Goal: Information Seeking & Learning: Check status

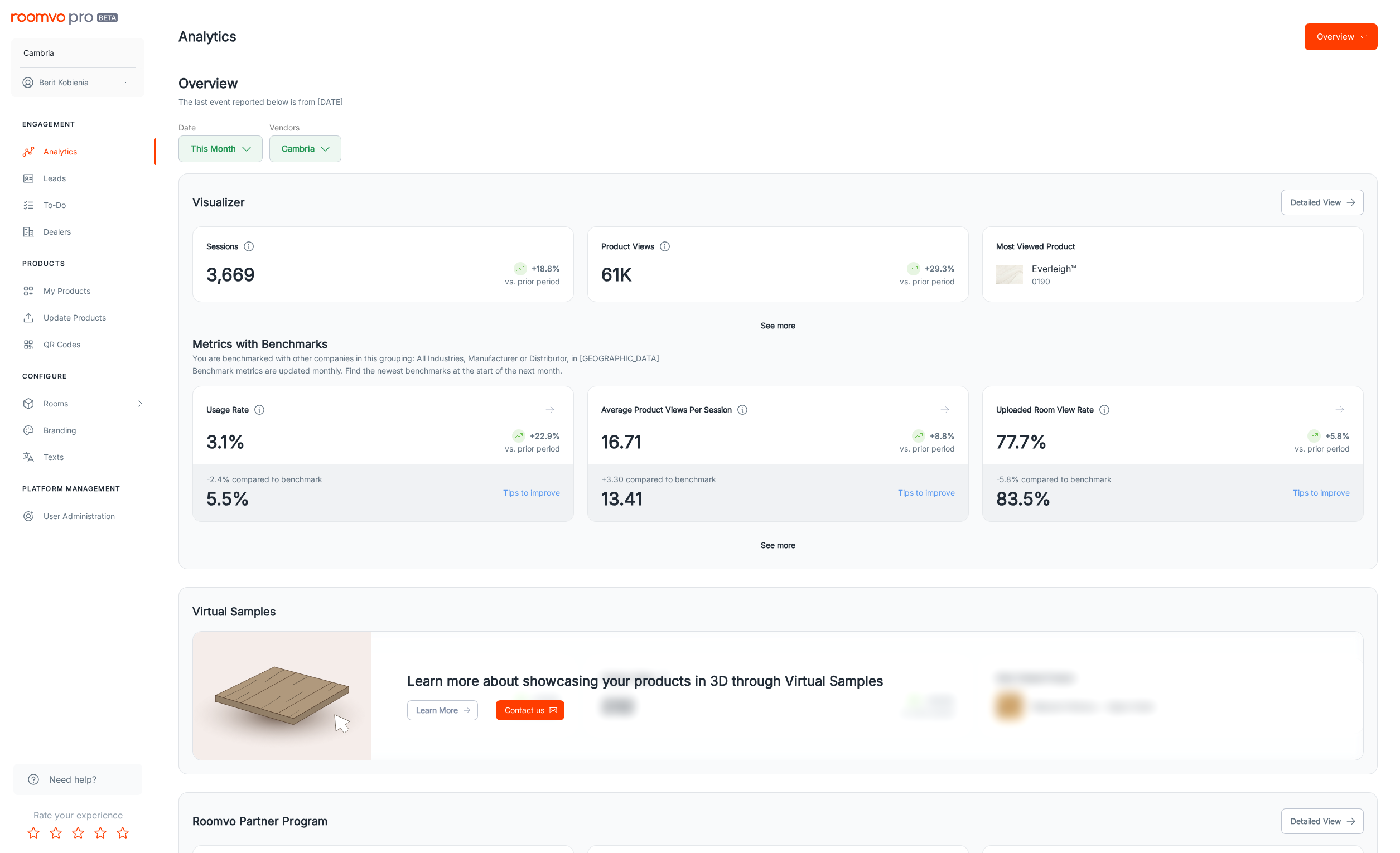
click at [1350, 28] on button "Overview" at bounding box center [1342, 37] width 73 height 27
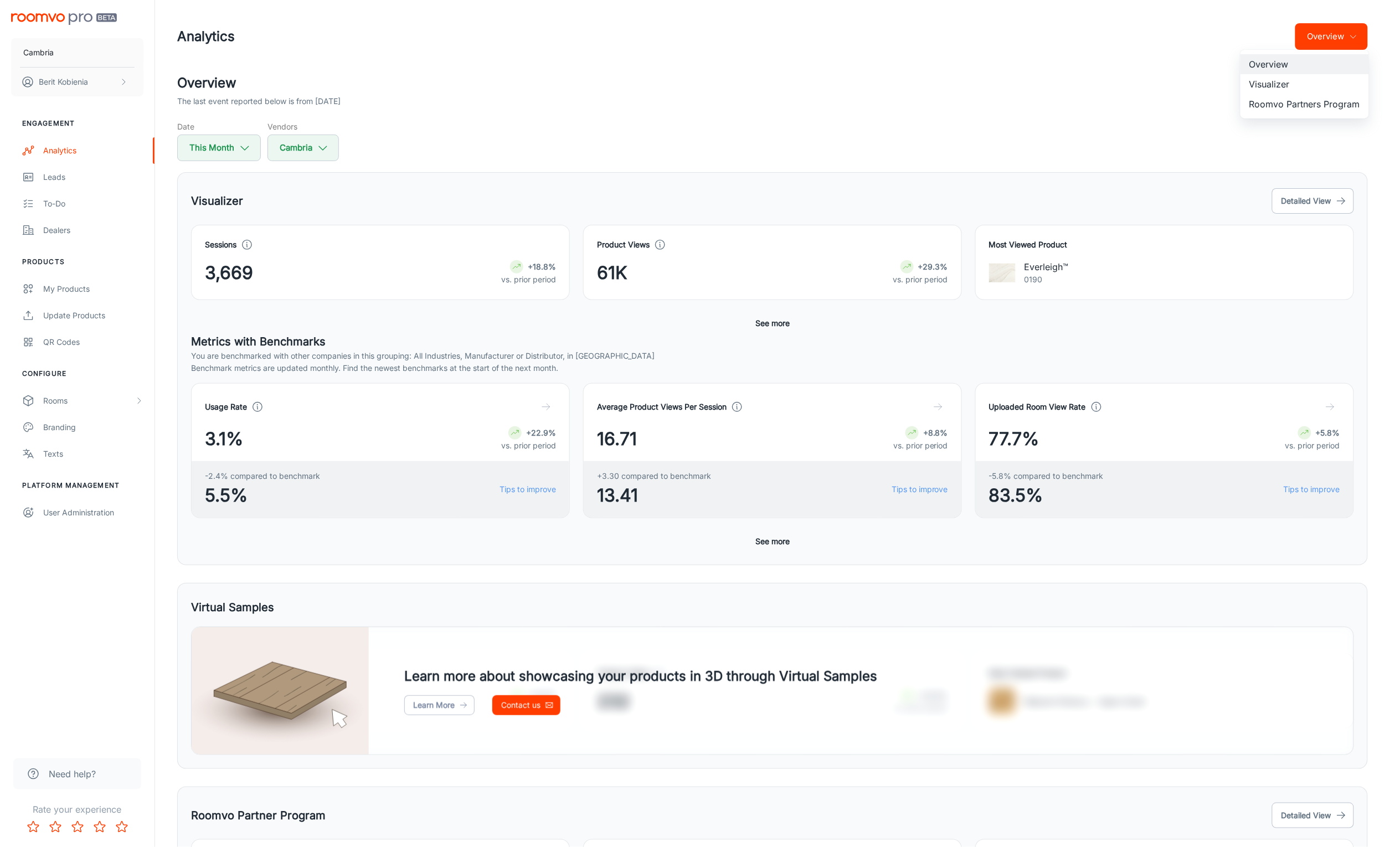
click at [1337, 43] on div at bounding box center [700, 424] width 1400 height 847
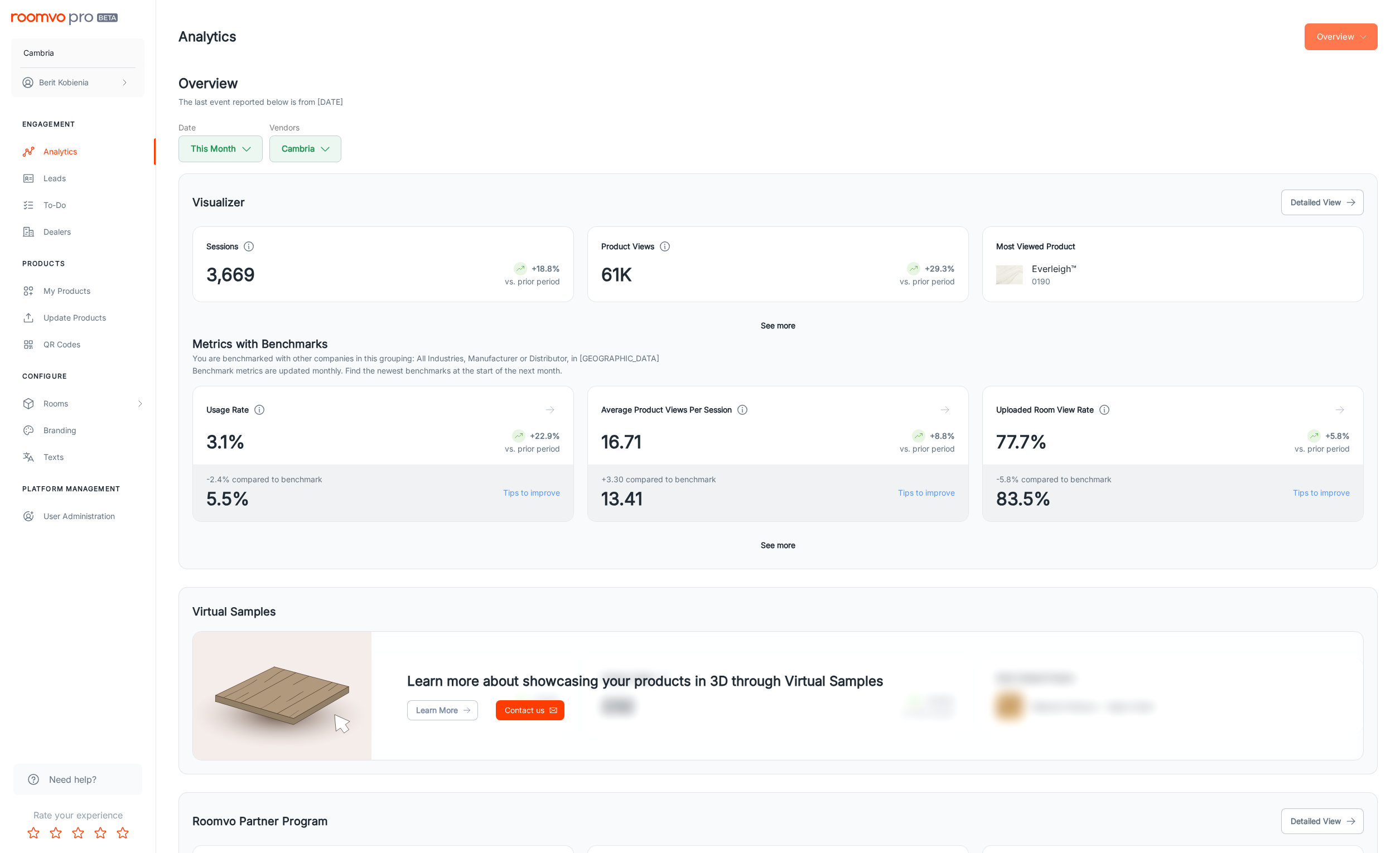
click at [1328, 32] on button "Overview" at bounding box center [1342, 37] width 73 height 27
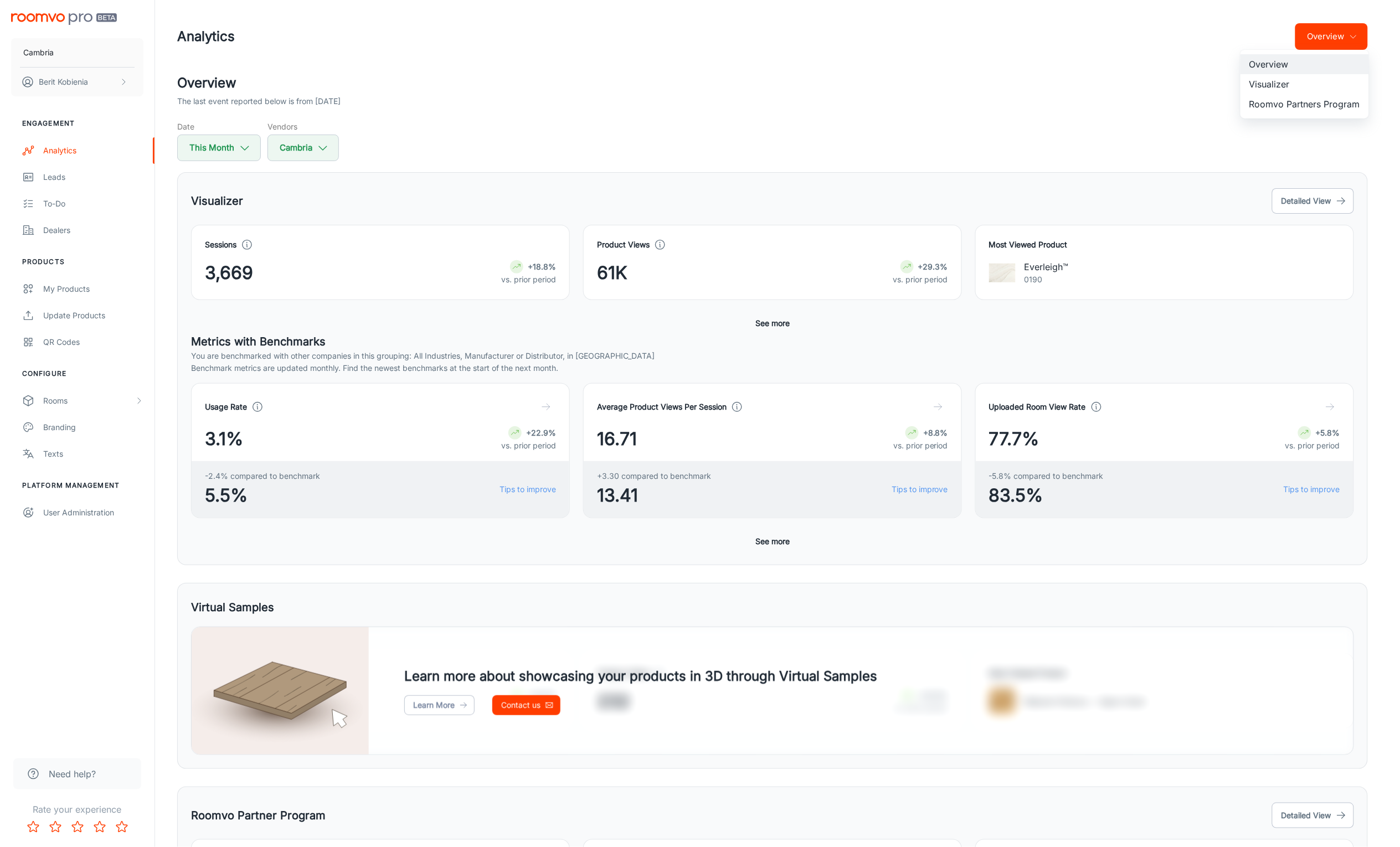
click at [1305, 107] on li "Roomvo Partners Program" at bounding box center [1304, 104] width 129 height 20
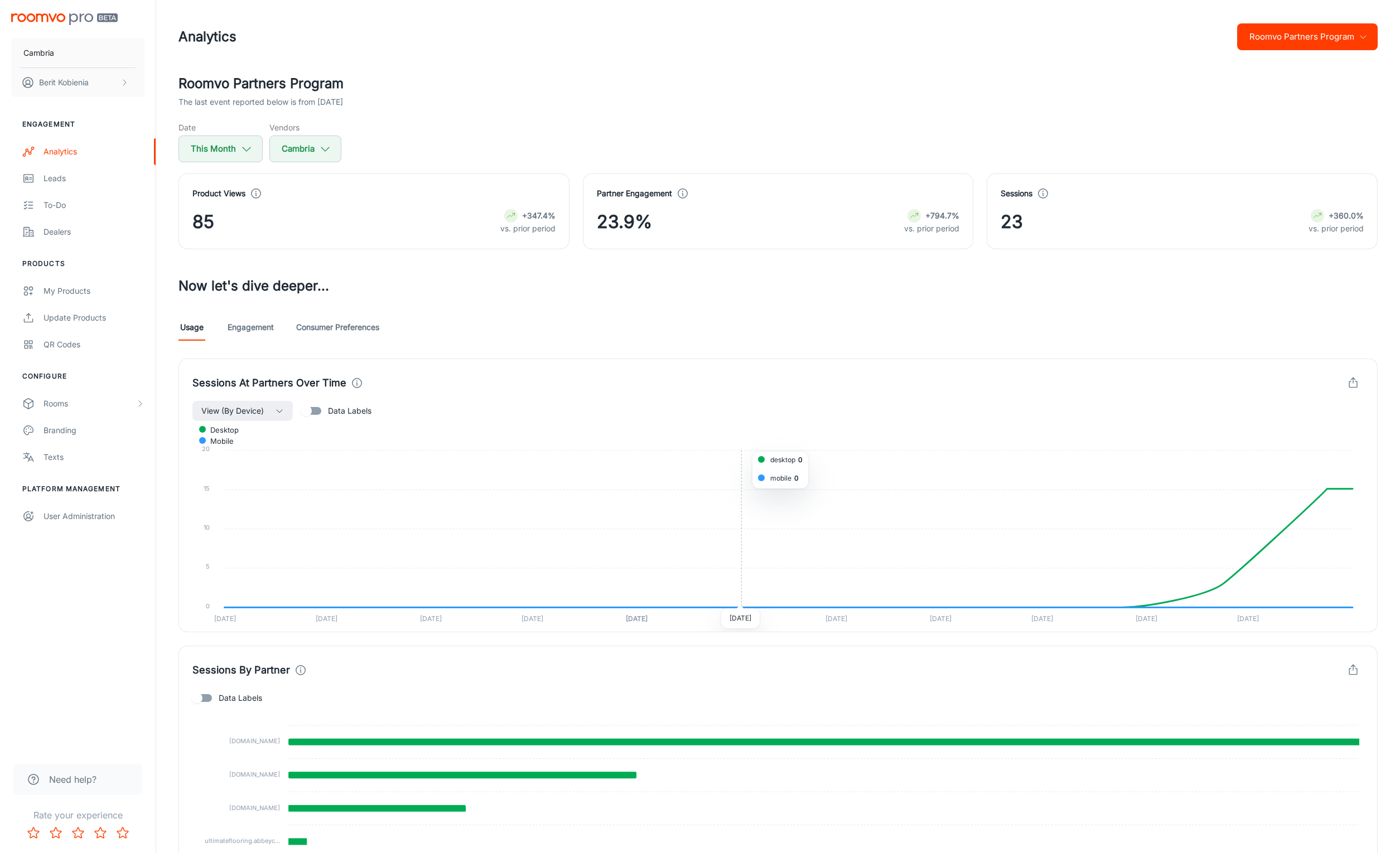
scroll to position [112, 0]
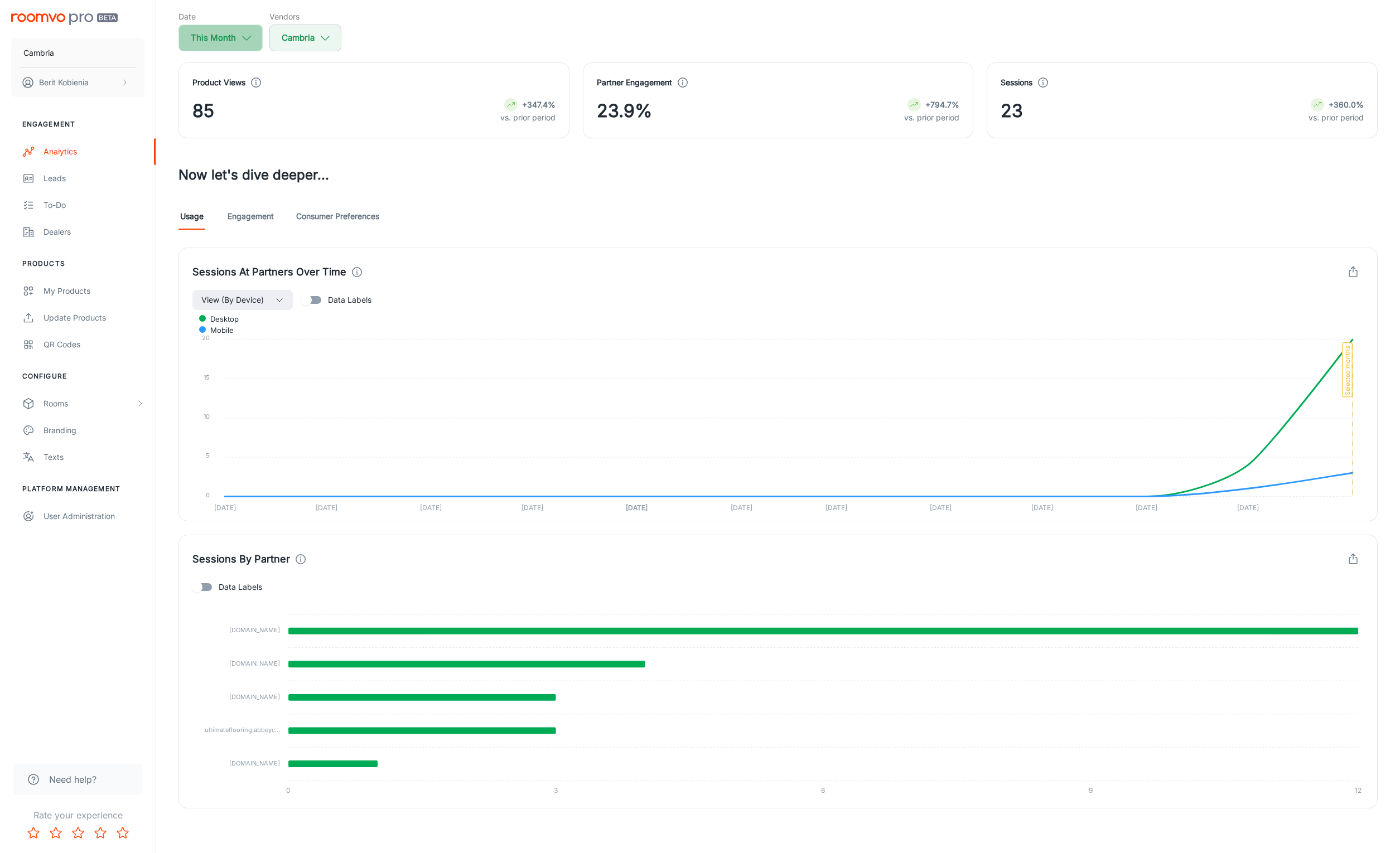
click at [199, 43] on button "This Month" at bounding box center [220, 38] width 84 height 27
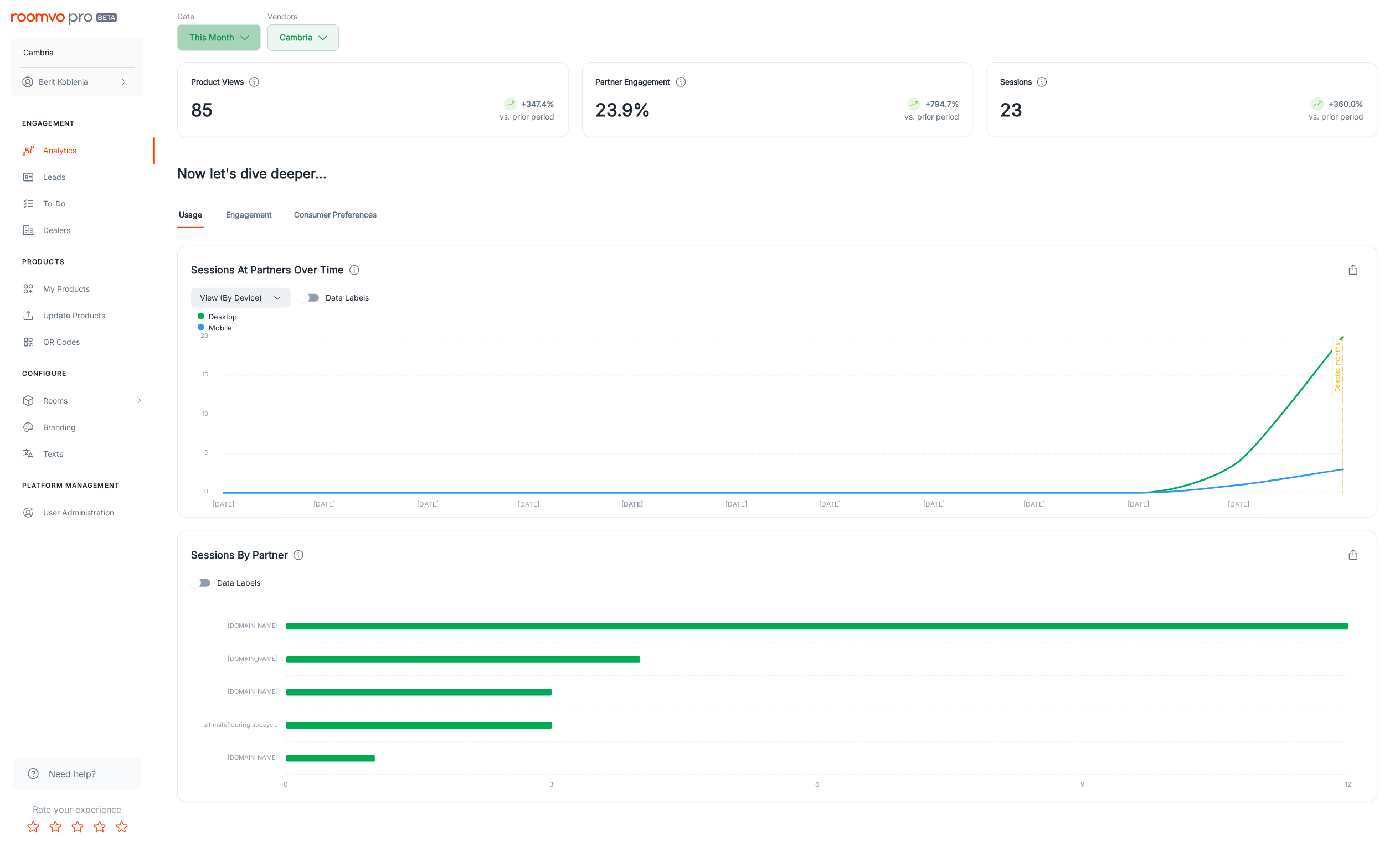
select select "7"
select select "2025"
select select "7"
select select "2025"
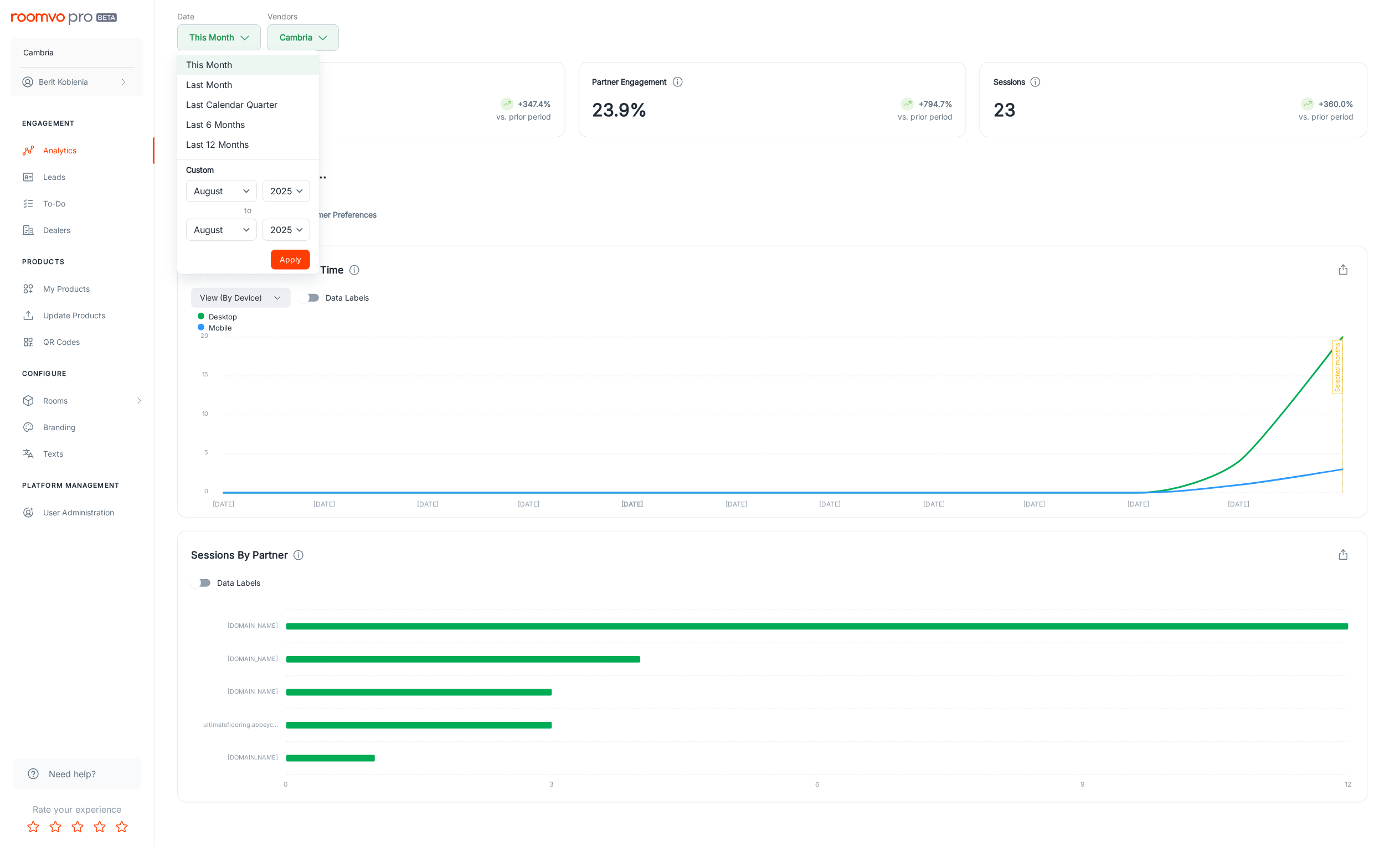
click at [325, 441] on div at bounding box center [700, 424] width 1400 height 847
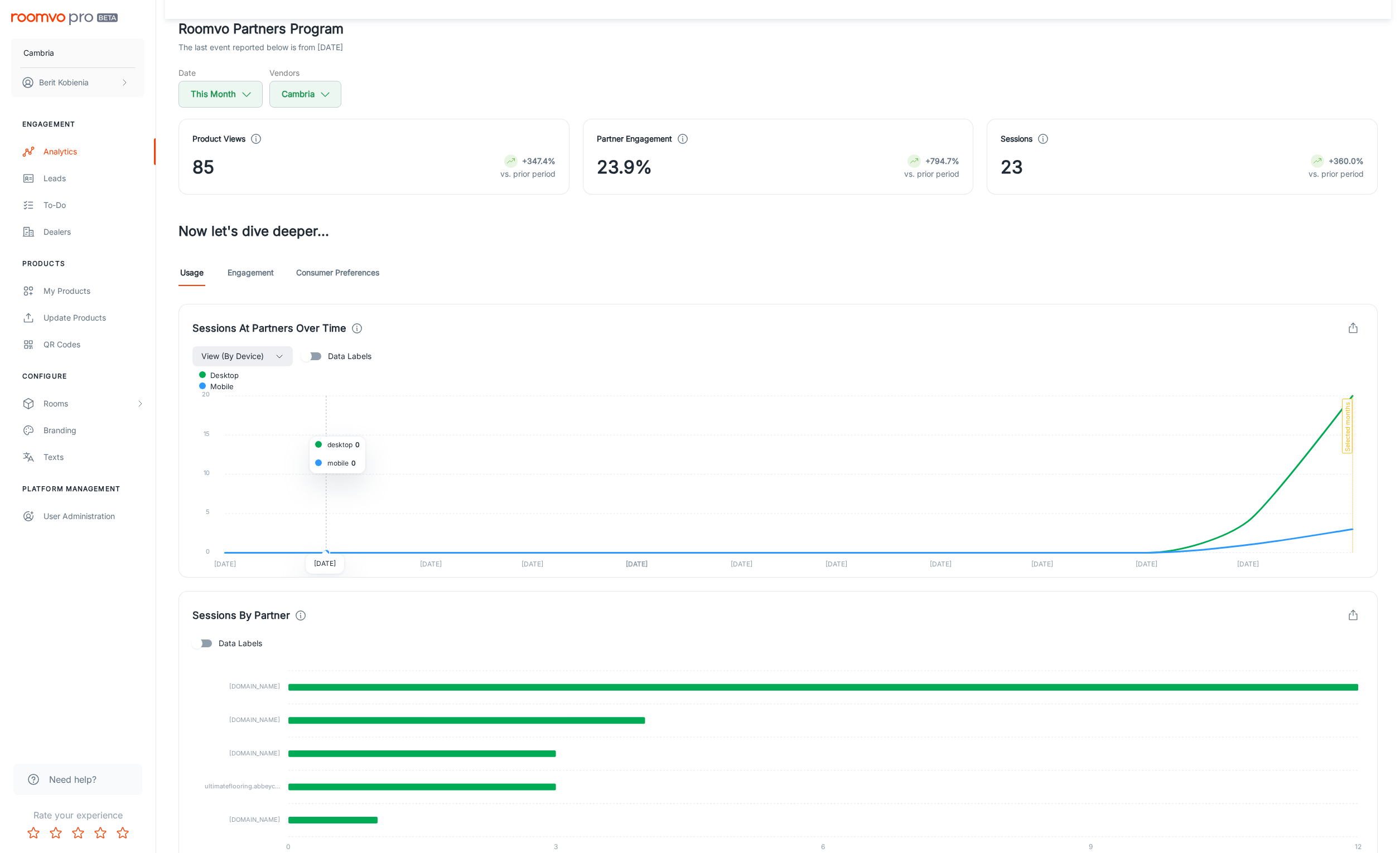
scroll to position [0, 0]
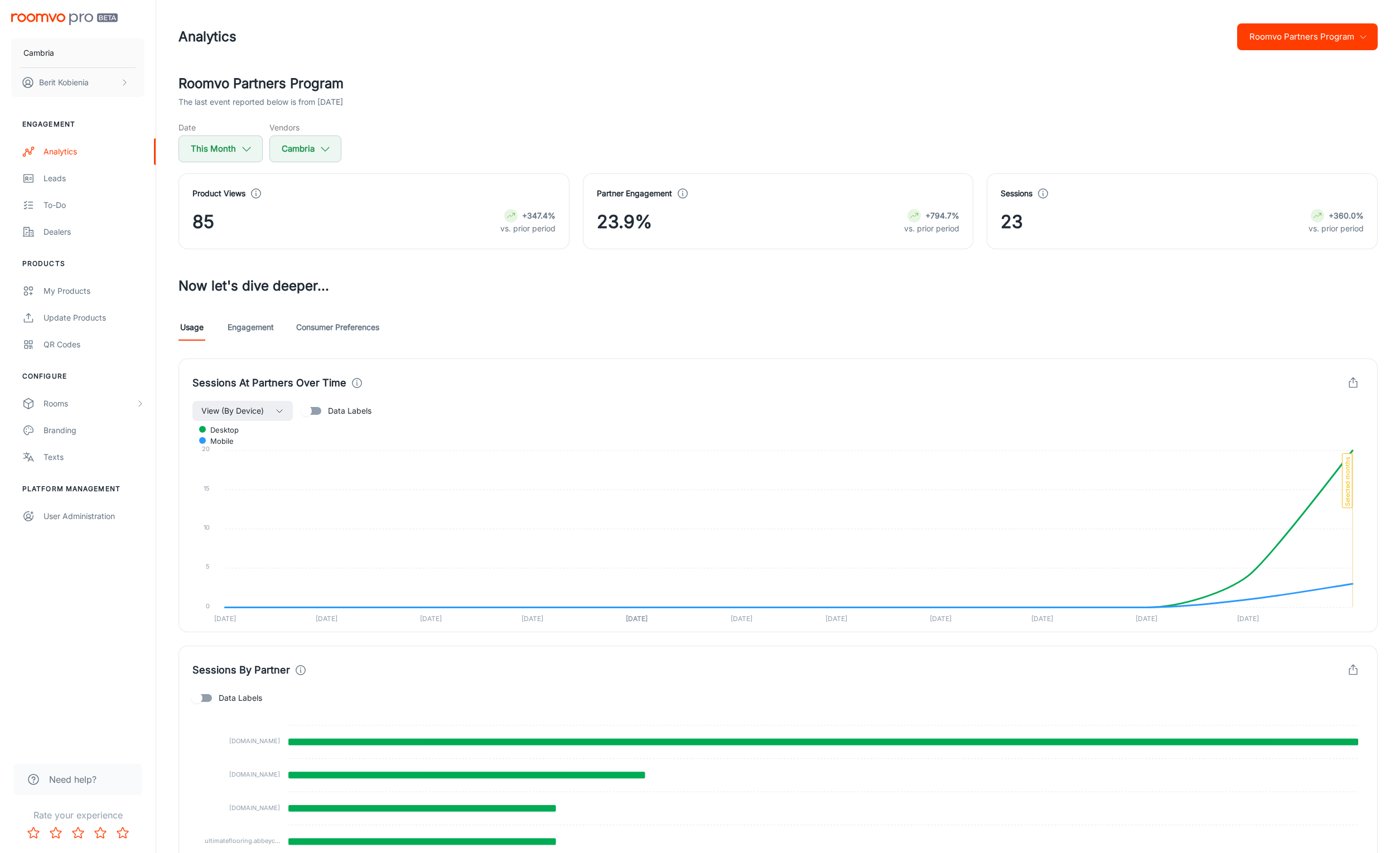
click at [275, 336] on div "Usage Engagement Consumer Preferences" at bounding box center [778, 327] width 1199 height 27
click at [248, 318] on link "Engagement" at bounding box center [251, 327] width 46 height 27
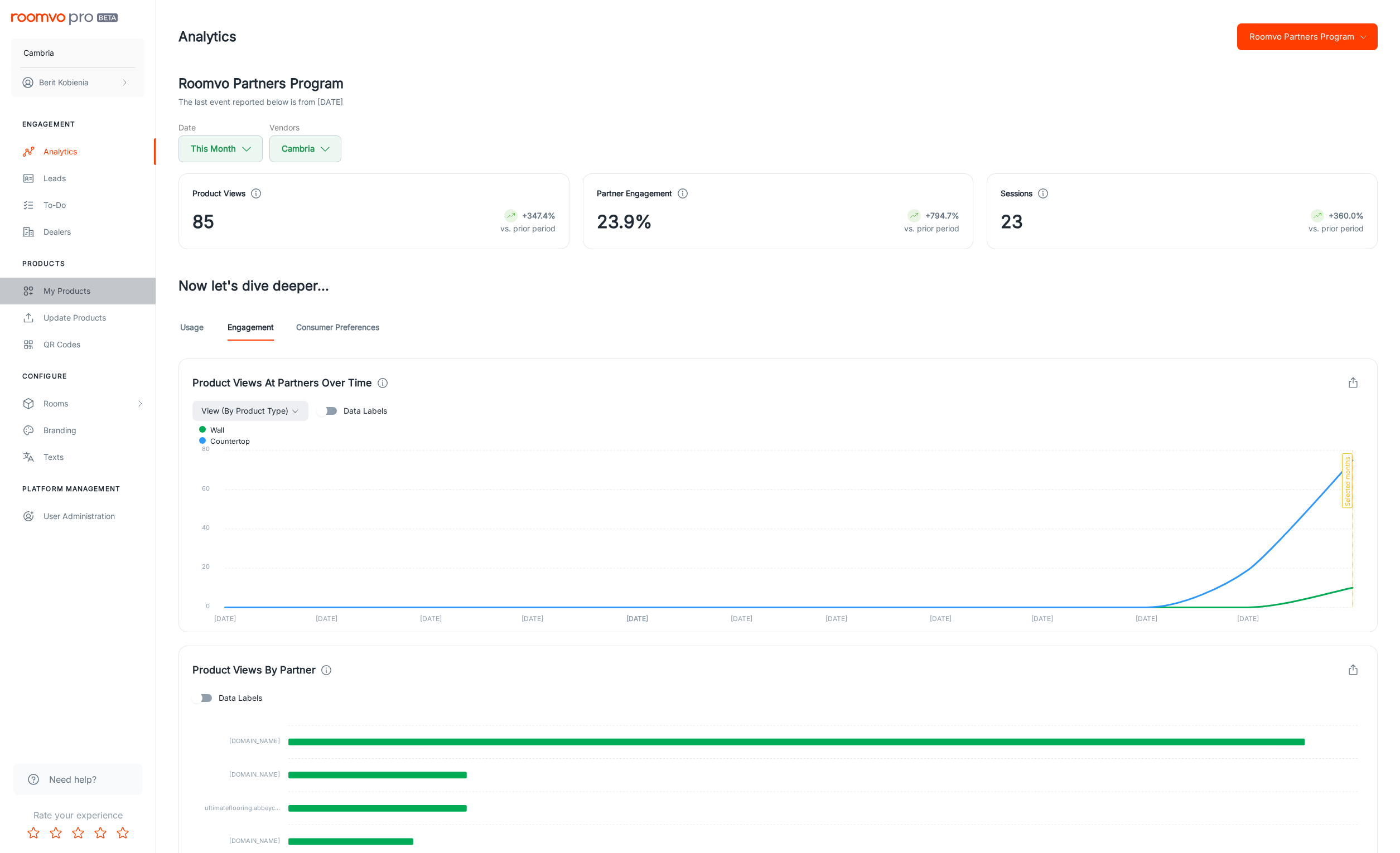
click at [134, 286] on div "My Products" at bounding box center [93, 291] width 101 height 12
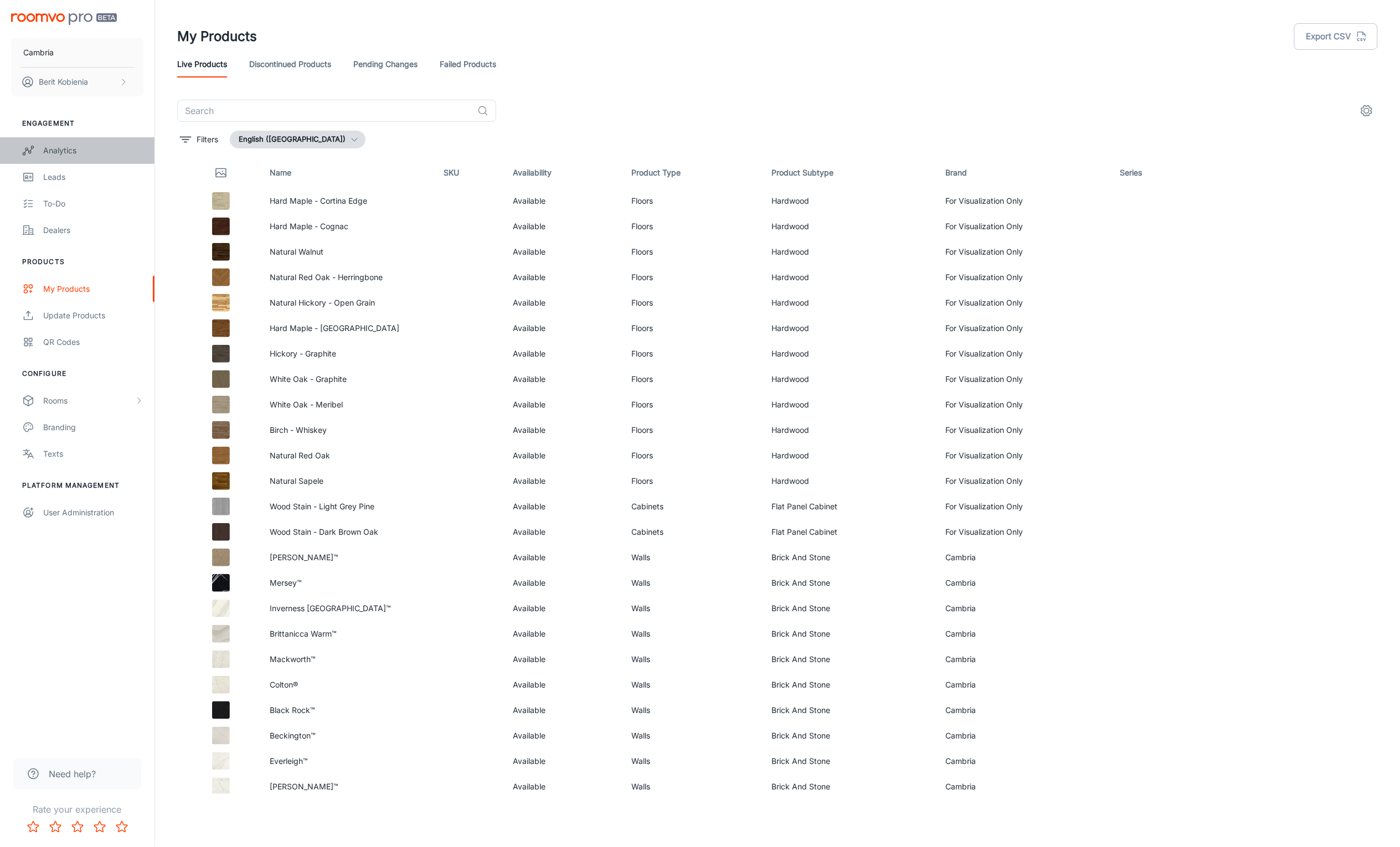
click at [44, 150] on div "Analytics" at bounding box center [93, 150] width 100 height 12
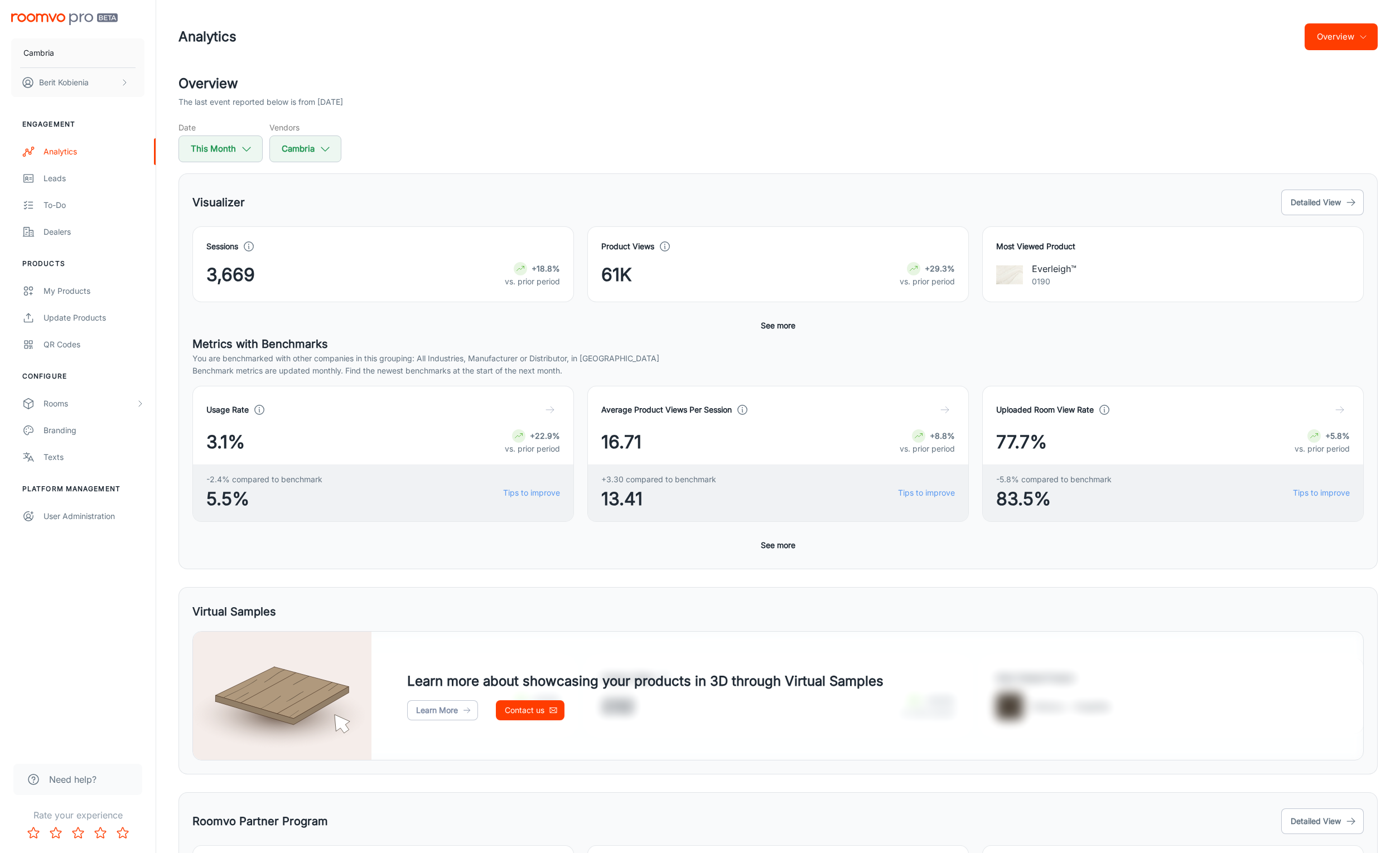
drag, startPoint x: 781, startPoint y: 564, endPoint x: 794, endPoint y: 497, distance: 68.2
click at [781, 563] on div "Visualizer Detailed View Sessions 3,669 +18.8% vs. prior period Product Views 6…" at bounding box center [778, 371] width 1199 height 396
drag, startPoint x: 1318, startPoint y: 87, endPoint x: 1303, endPoint y: 28, distance: 60.9
click at [1318, 31] on div "Analytics Overview Overview The last event reported below is from [DATE] Date T…" at bounding box center [778, 468] width 1226 height 935
click at [1303, 28] on div "Analytics Overview" at bounding box center [778, 37] width 1199 height 29
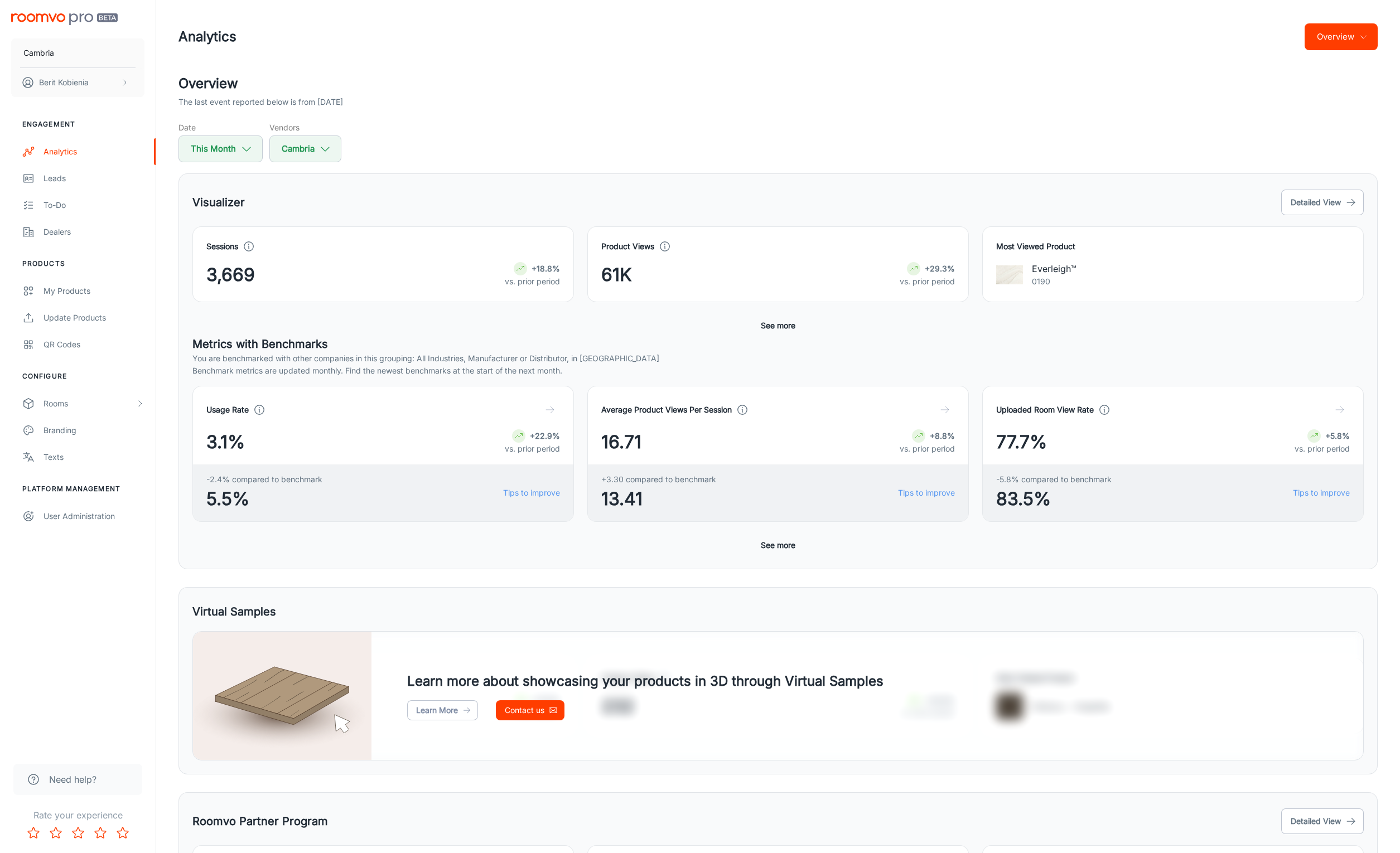
click at [1349, 46] on button "Overview" at bounding box center [1342, 37] width 73 height 27
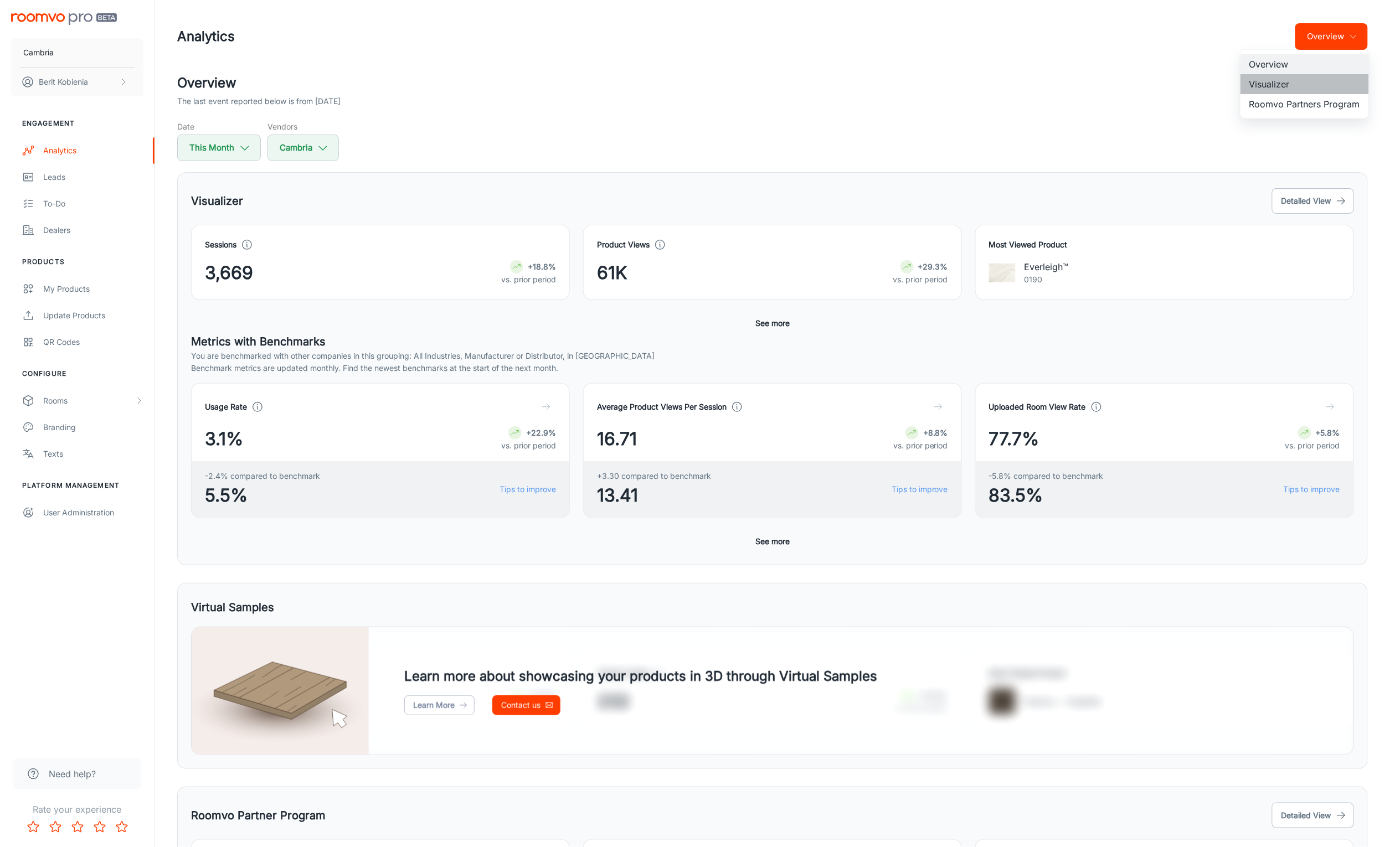
click at [1295, 84] on li "Visualizer" at bounding box center [1304, 84] width 129 height 20
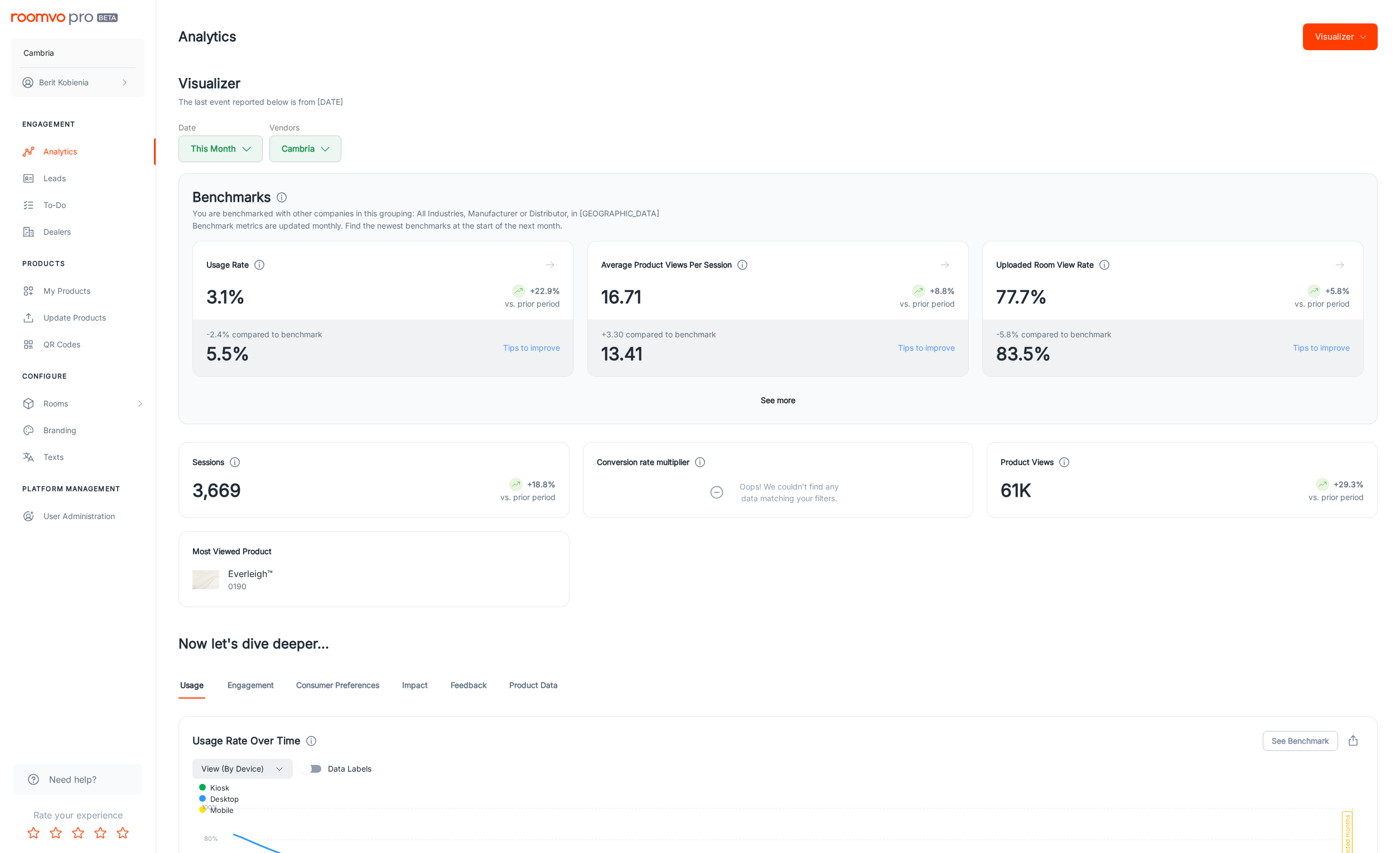
click at [240, 696] on link "Engagement" at bounding box center [251, 685] width 46 height 27
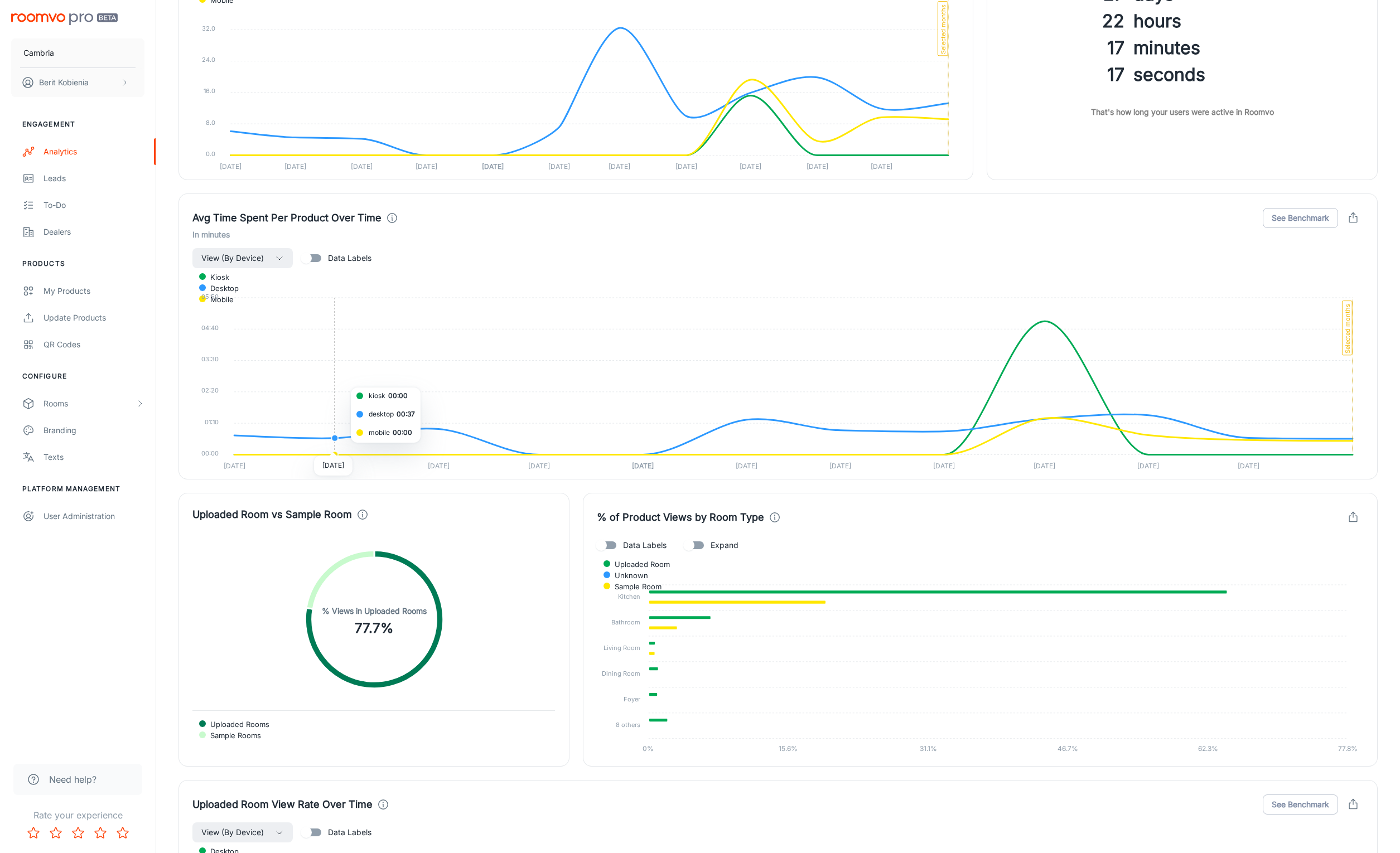
scroll to position [1699, 0]
click at [342, 491] on div "Uploaded Room vs Sample Room Uploaded Rooms Sample Rooms % Views in Uploaded Ro…" at bounding box center [367, 621] width 404 height 287
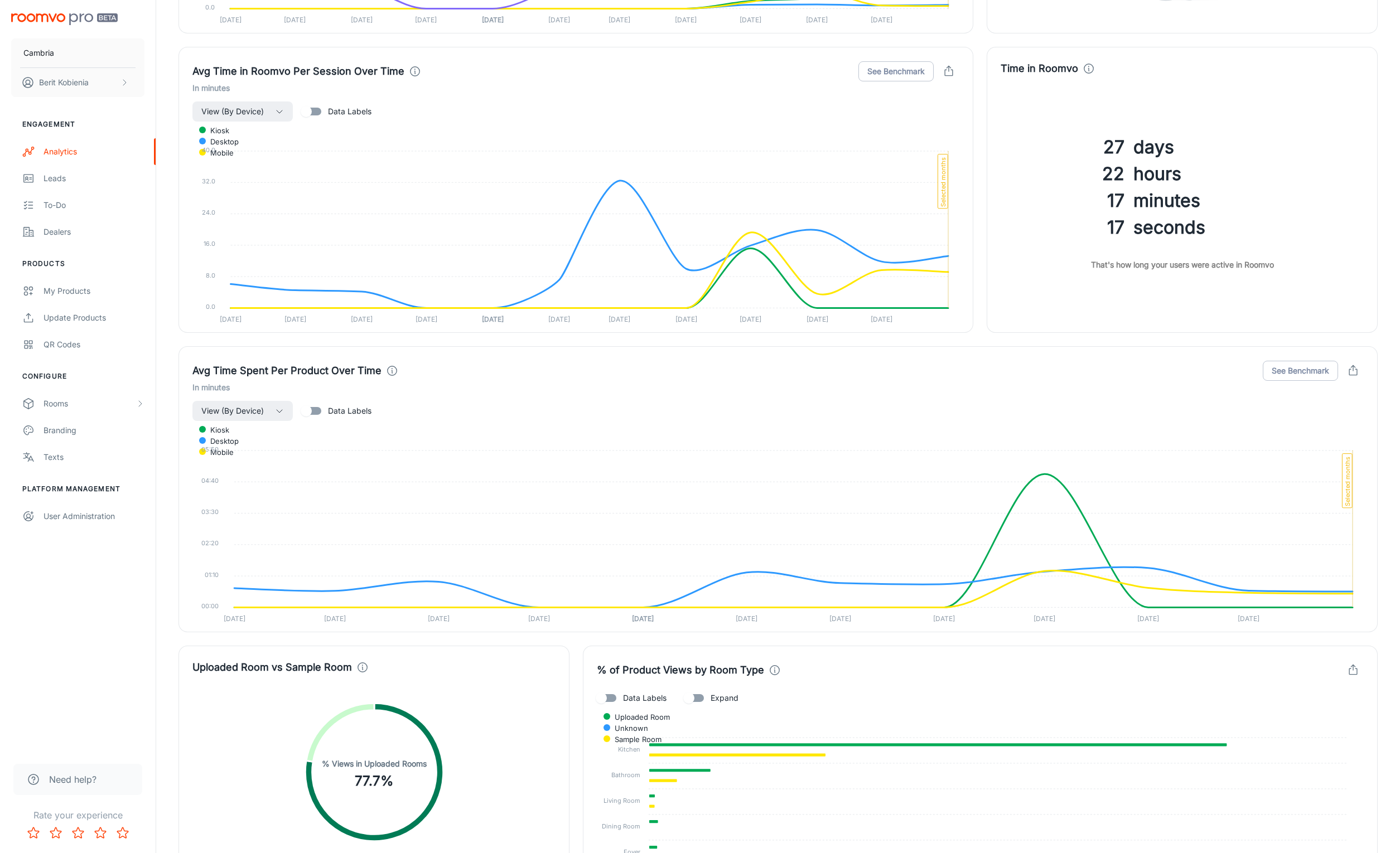
scroll to position [1333, 0]
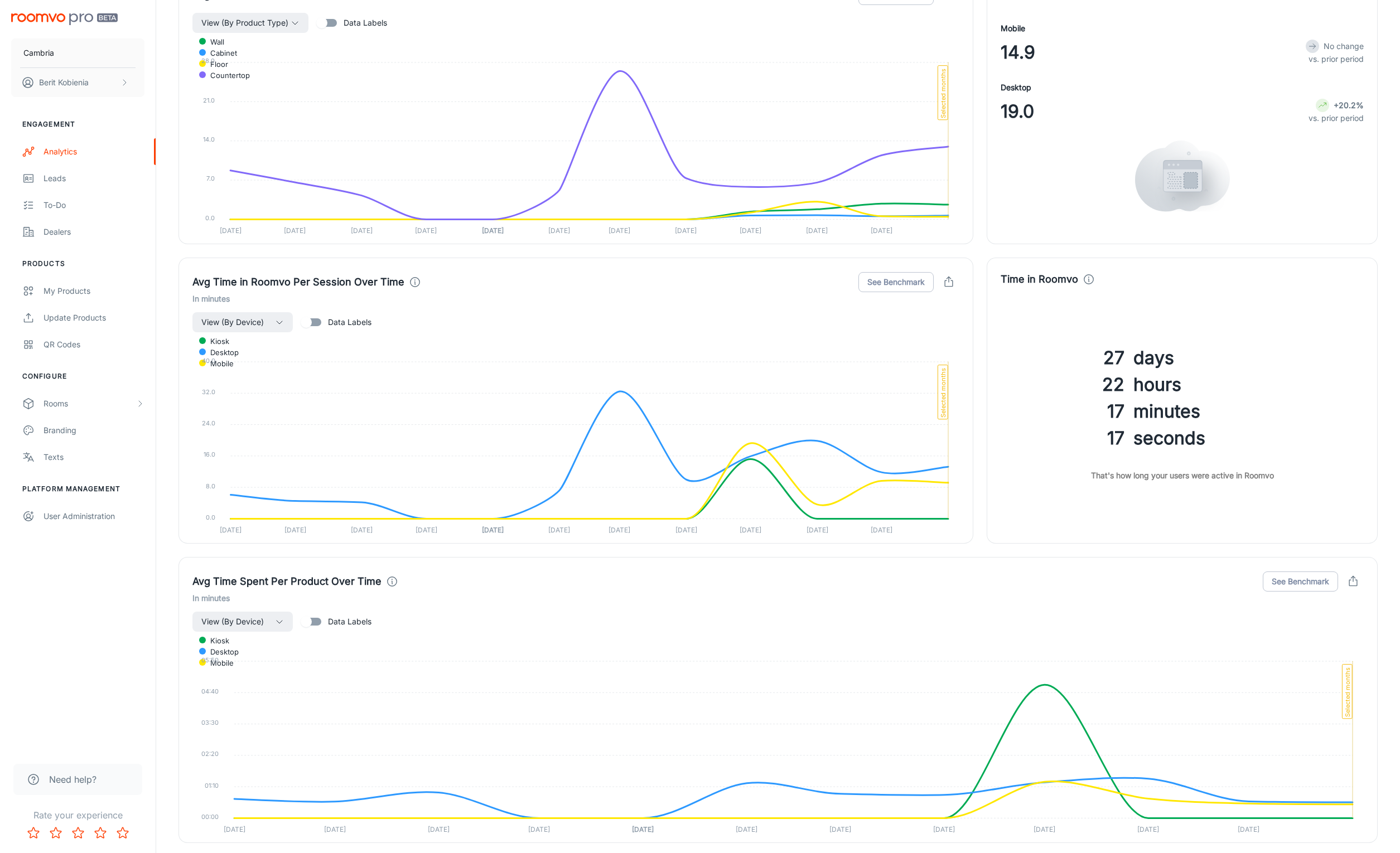
click at [176, 555] on div "Avg Time Spent Per Product Over Time See Benchmark In minutes View (By Device) …" at bounding box center [771, 693] width 1213 height 300
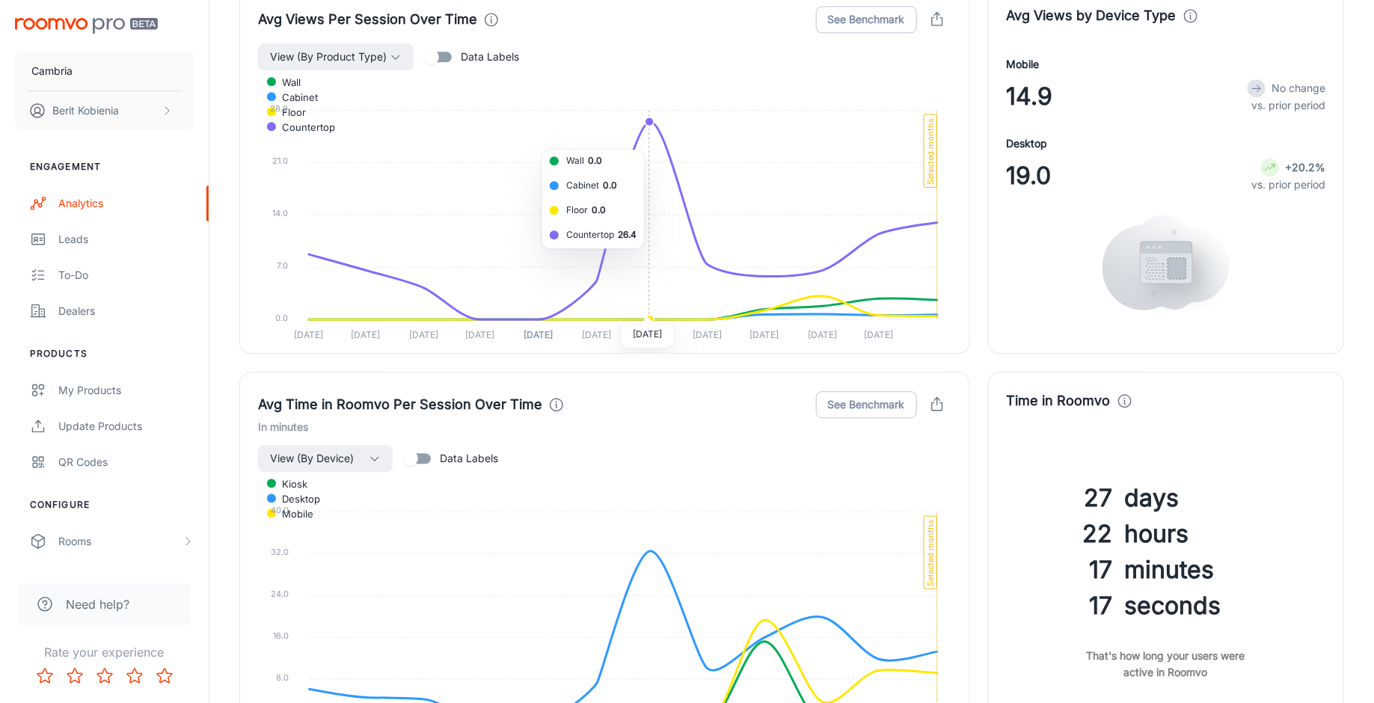
scroll to position [1760, 0]
